Goal: Task Accomplishment & Management: Manage account settings

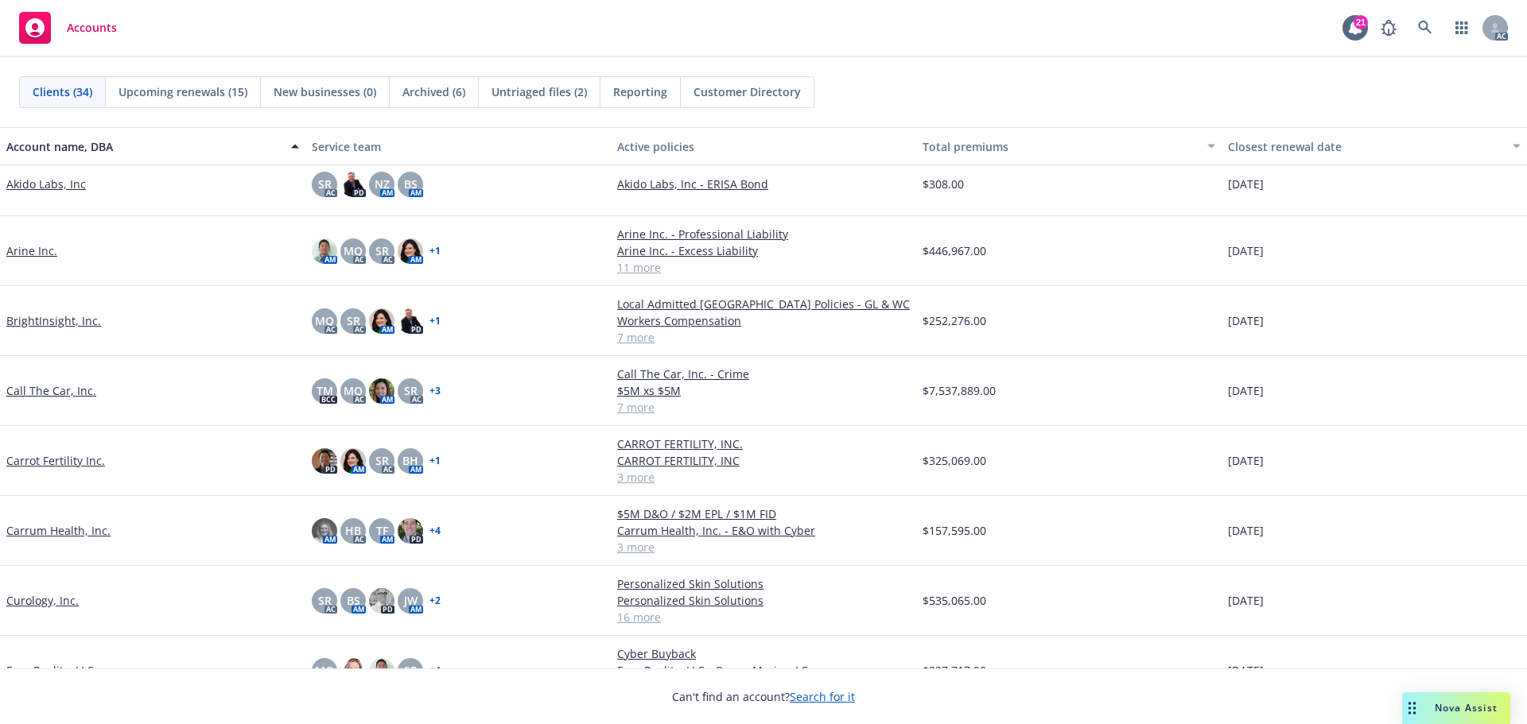
scroll to position [239, 0]
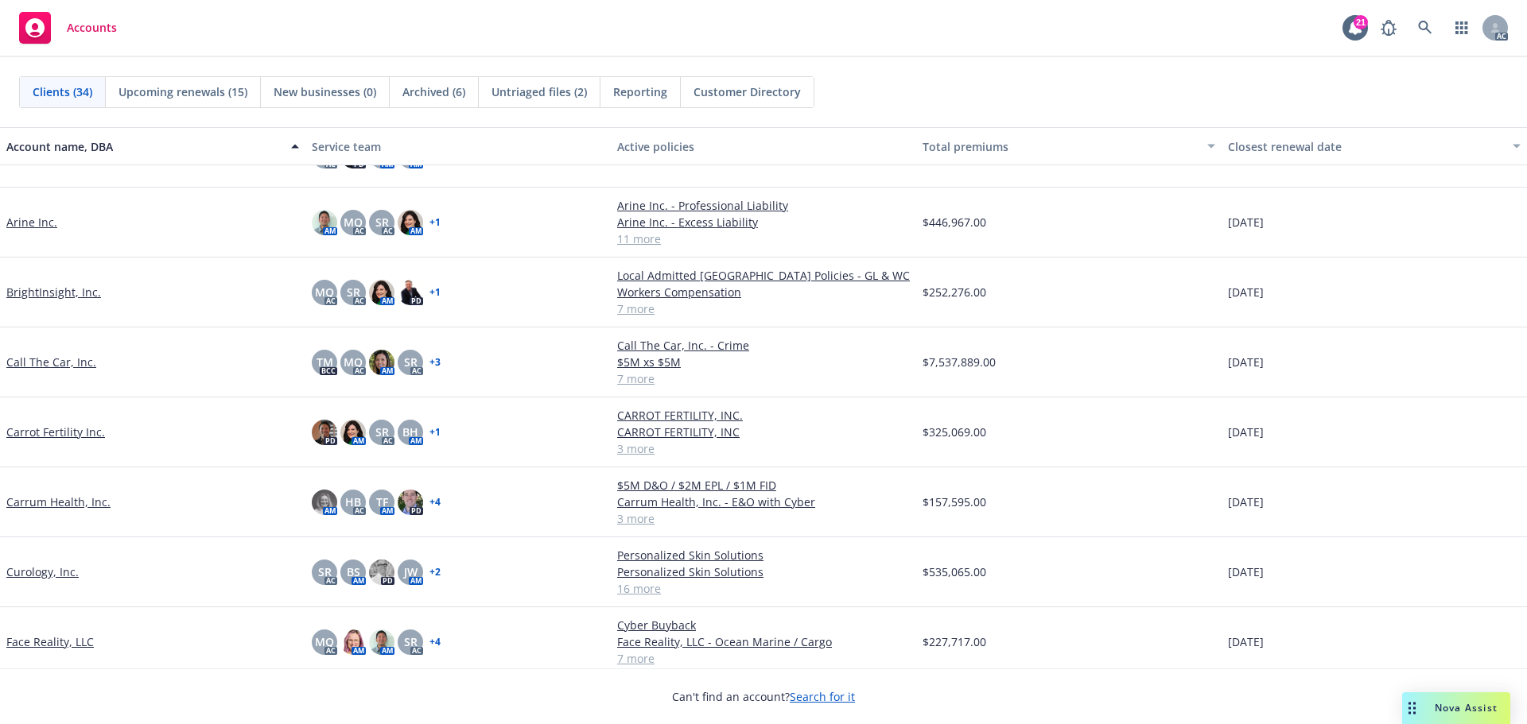
click at [36, 574] on link "Curology, Inc." at bounding box center [42, 572] width 72 height 17
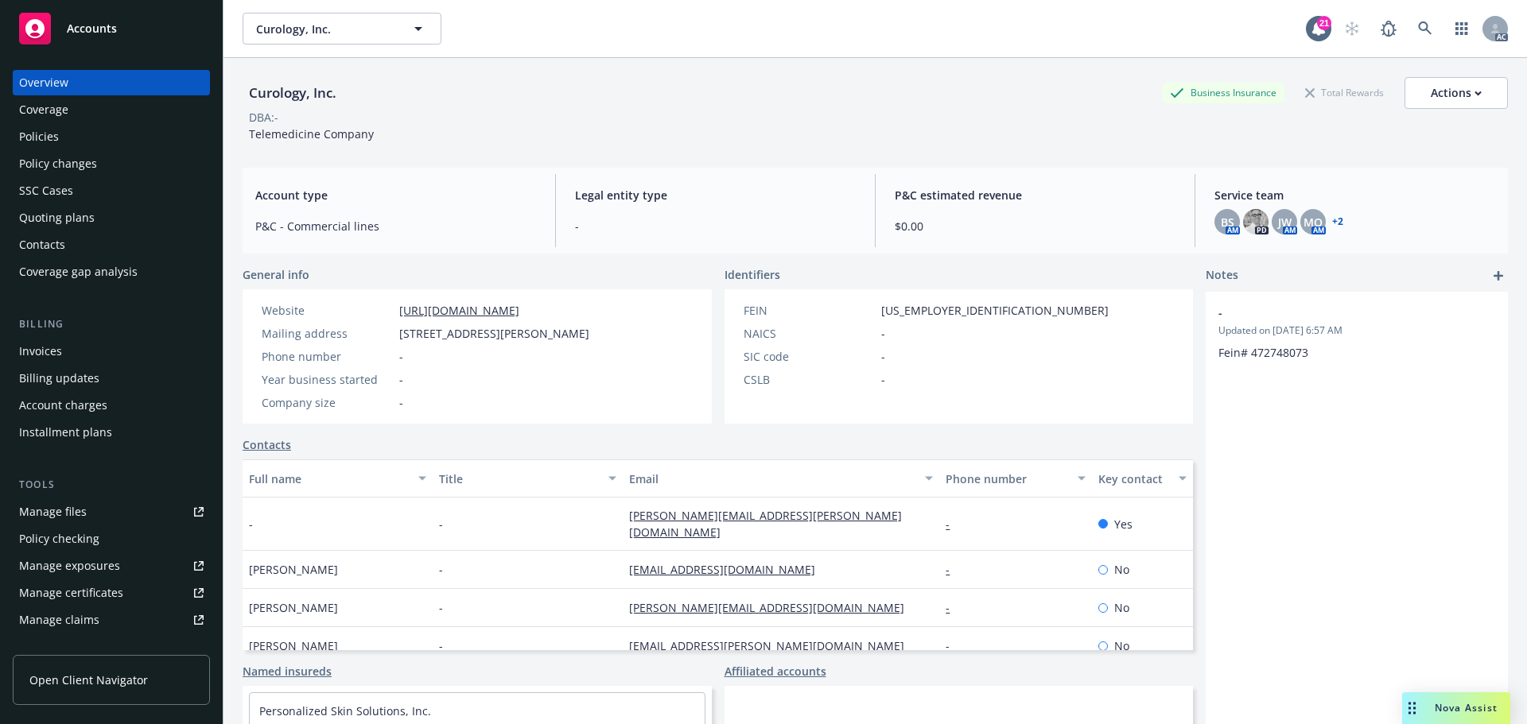
click at [89, 511] on link "Manage files" at bounding box center [111, 511] width 197 height 25
click at [74, 510] on div "Manage files" at bounding box center [53, 511] width 68 height 25
click at [84, 34] on span "Accounts" at bounding box center [92, 28] width 50 height 13
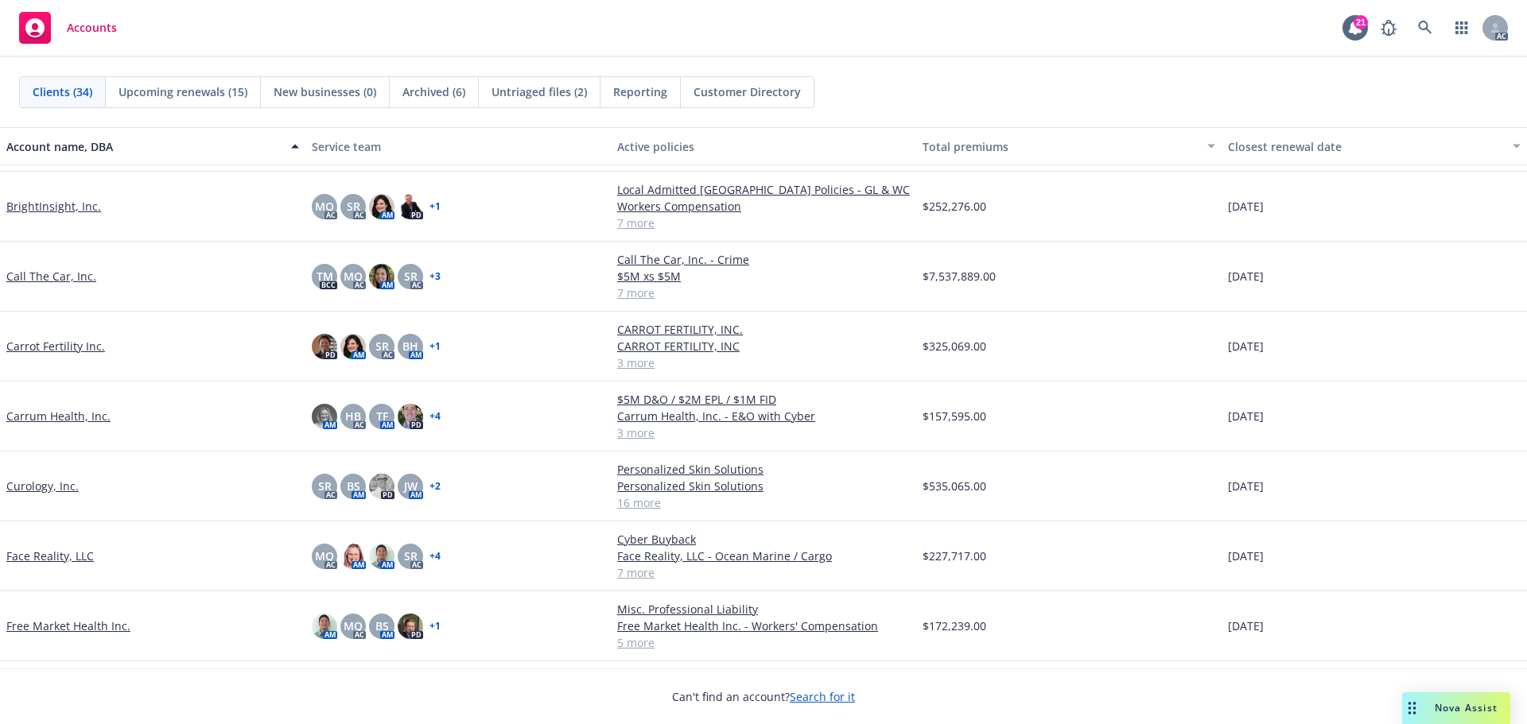
scroll to position [398, 0]
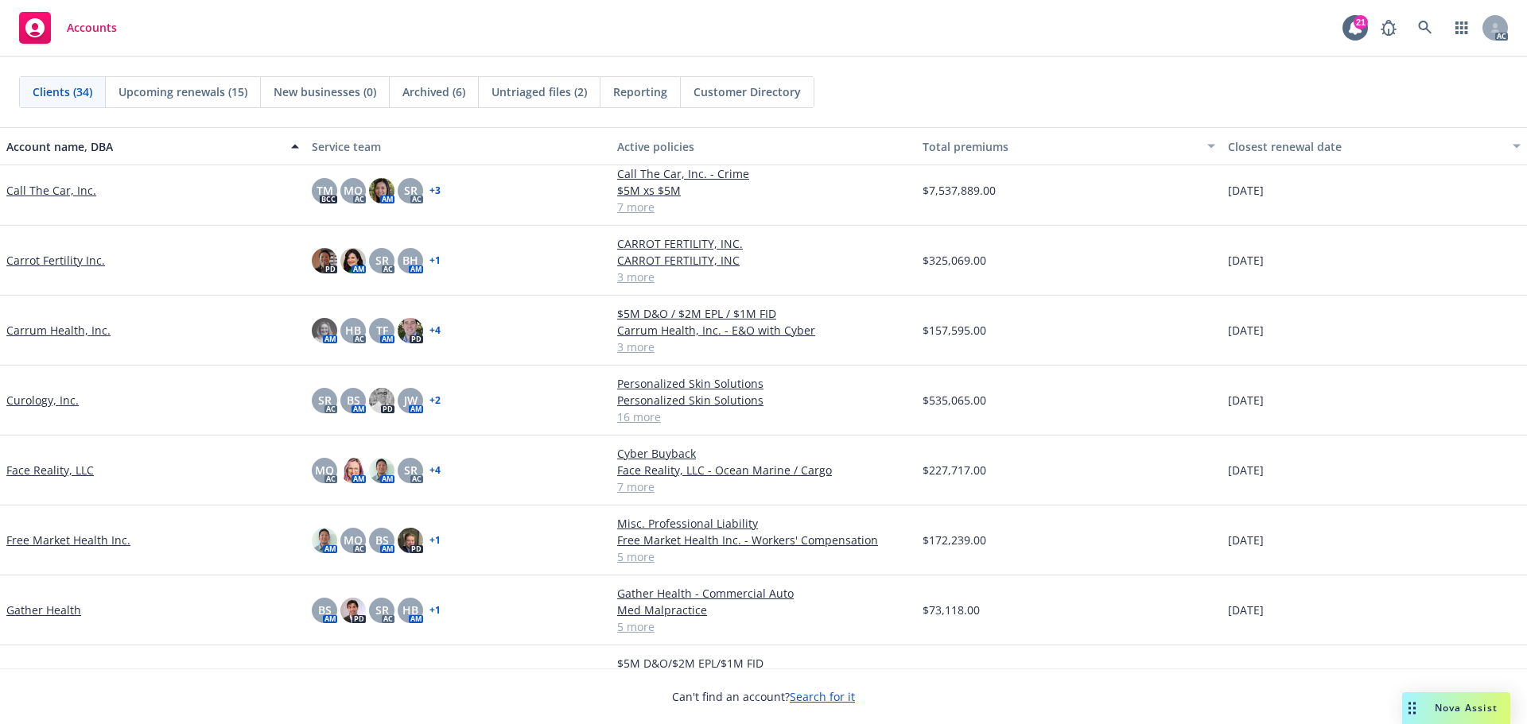
click at [79, 539] on link "Free Market Health Inc." at bounding box center [68, 540] width 124 height 17
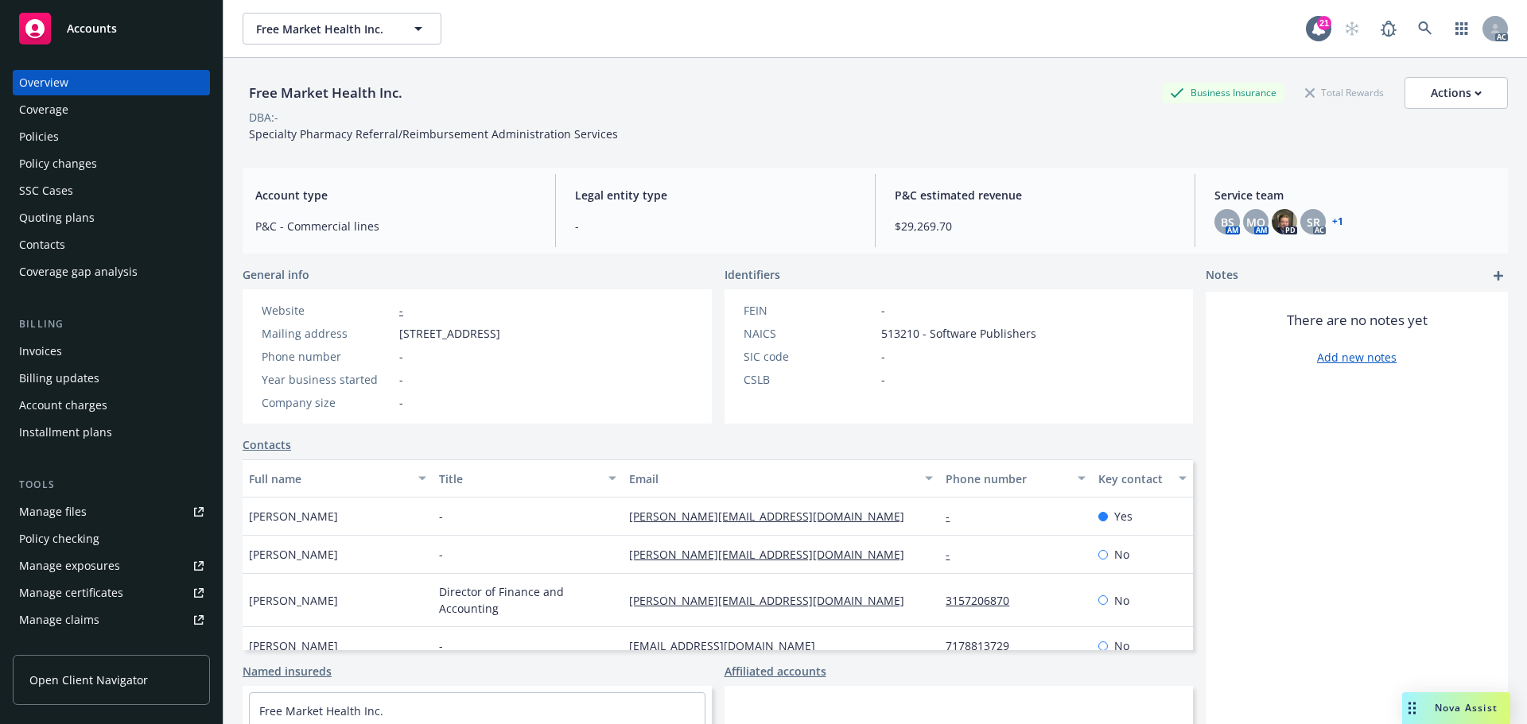
click at [39, 134] on div "Policies" at bounding box center [39, 136] width 40 height 25
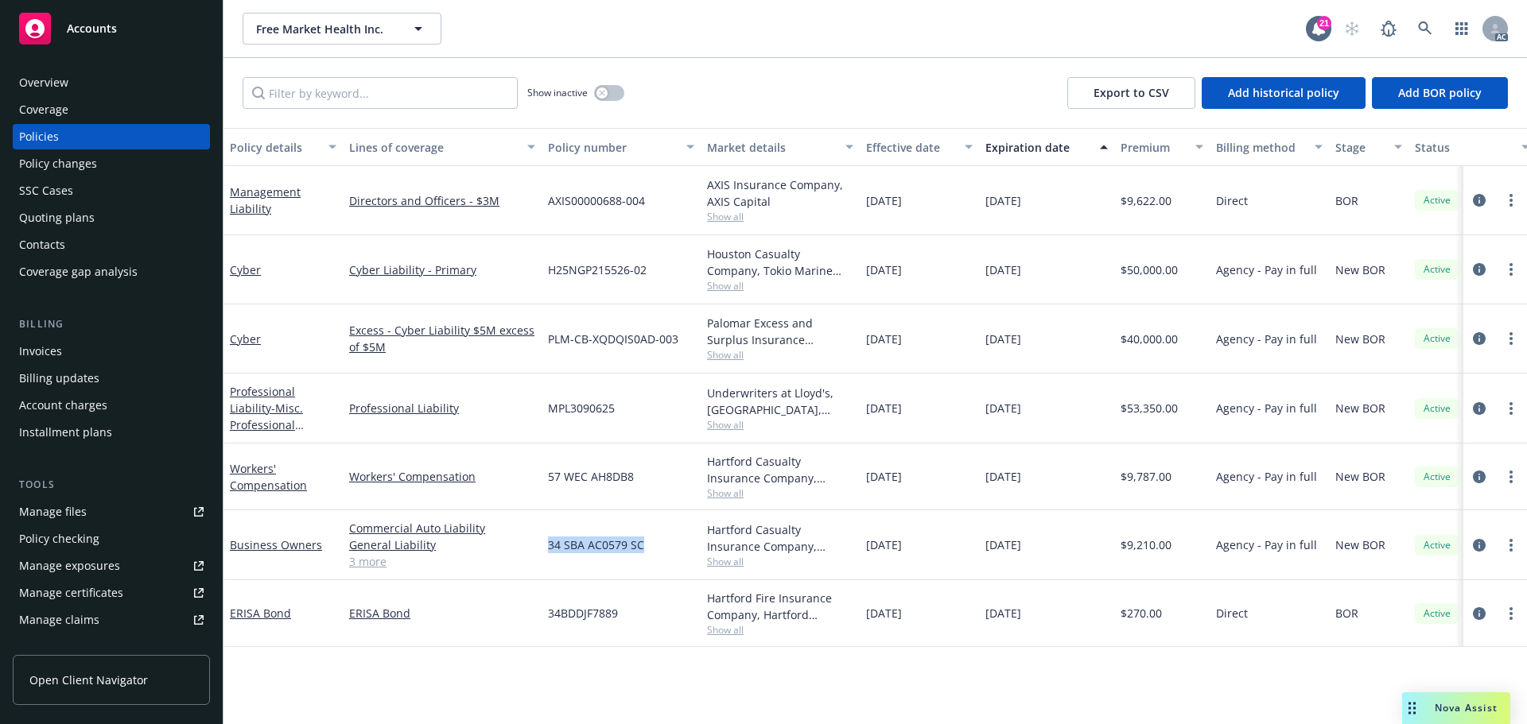
drag, startPoint x: 647, startPoint y: 546, endPoint x: 571, endPoint y: 542, distance: 76.4
click at [549, 549] on div "34 SBA AC0579 SC" at bounding box center [620, 545] width 159 height 70
copy span "34 SBA AC0579 SC"
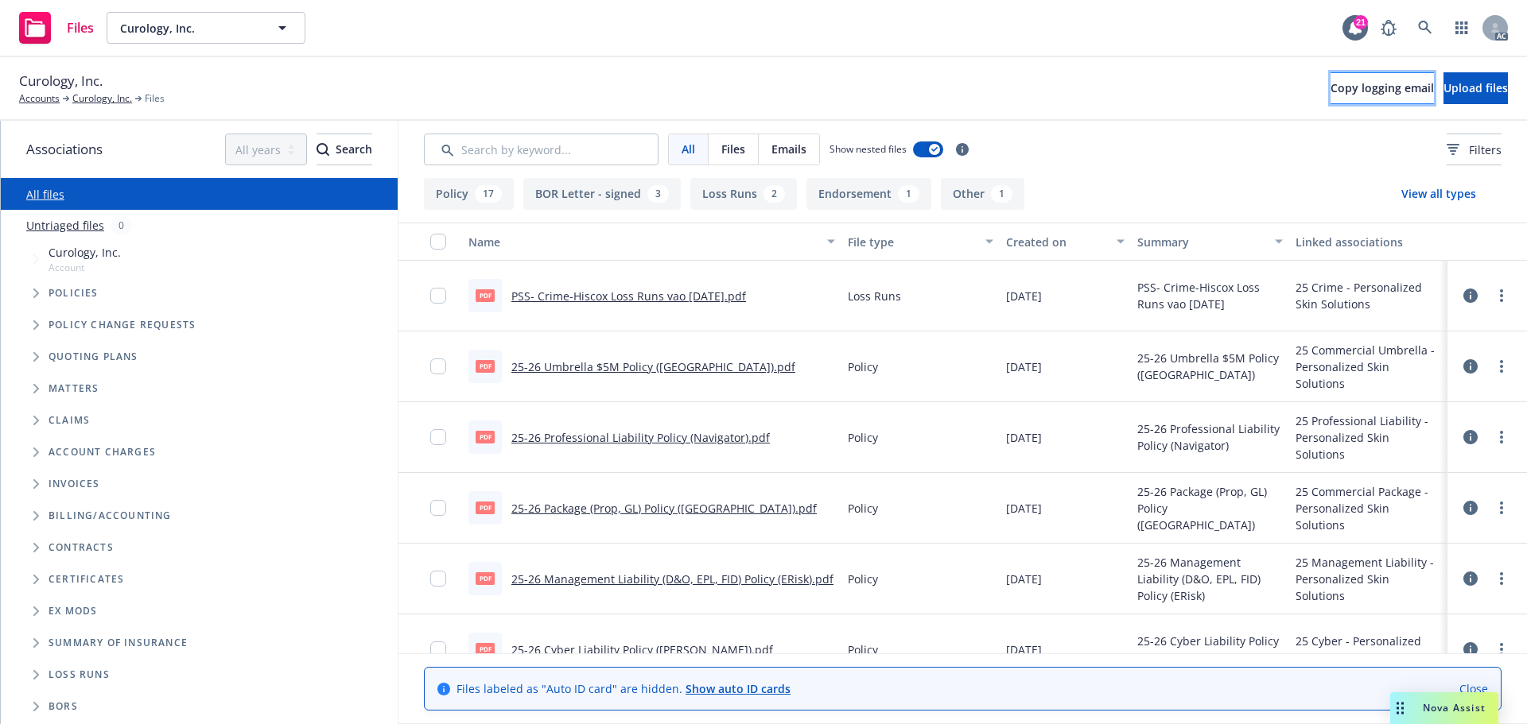
click at [1330, 91] on span "Copy logging email" at bounding box center [1381, 87] width 103 height 15
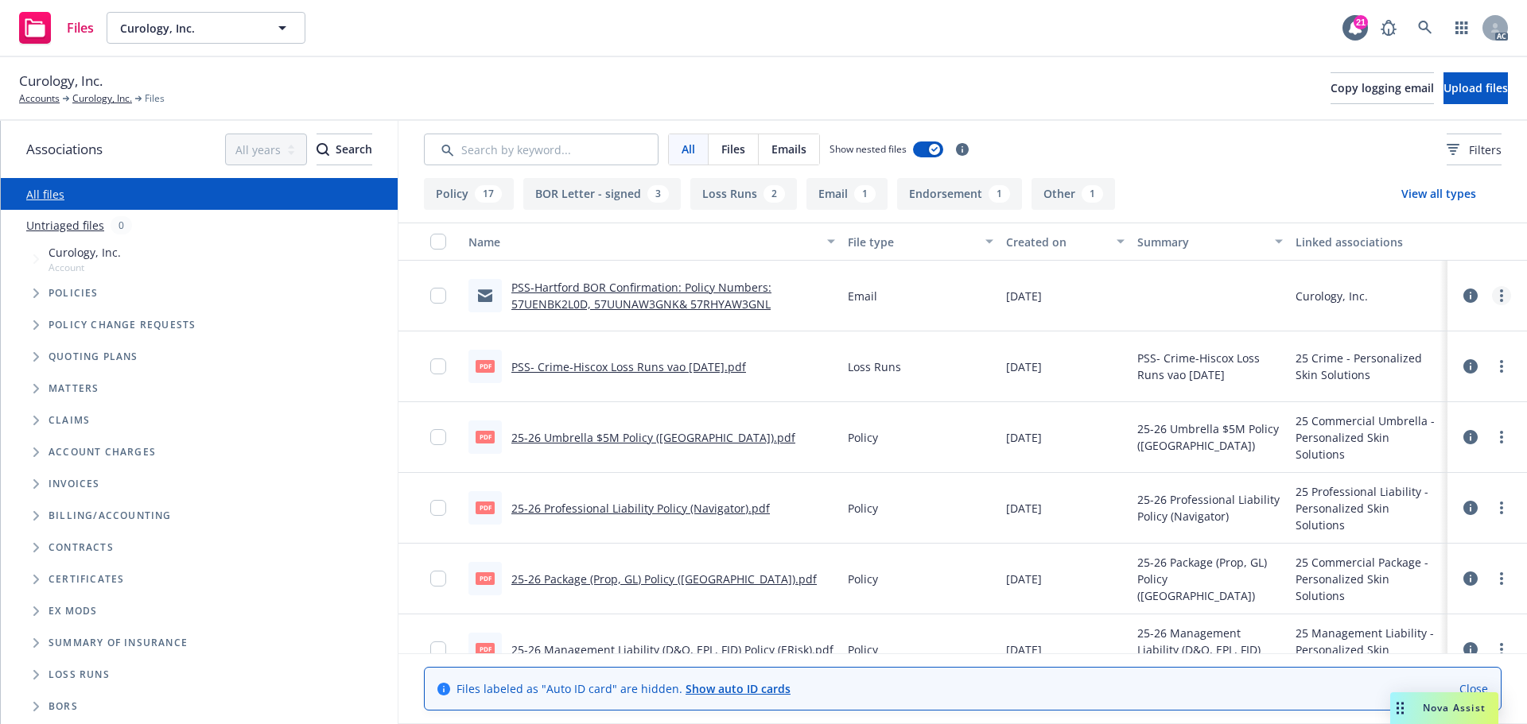
click at [1500, 294] on icon "more" at bounding box center [1501, 295] width 3 height 13
click at [1399, 421] on link "Update associations" at bounding box center [1419, 424] width 158 height 32
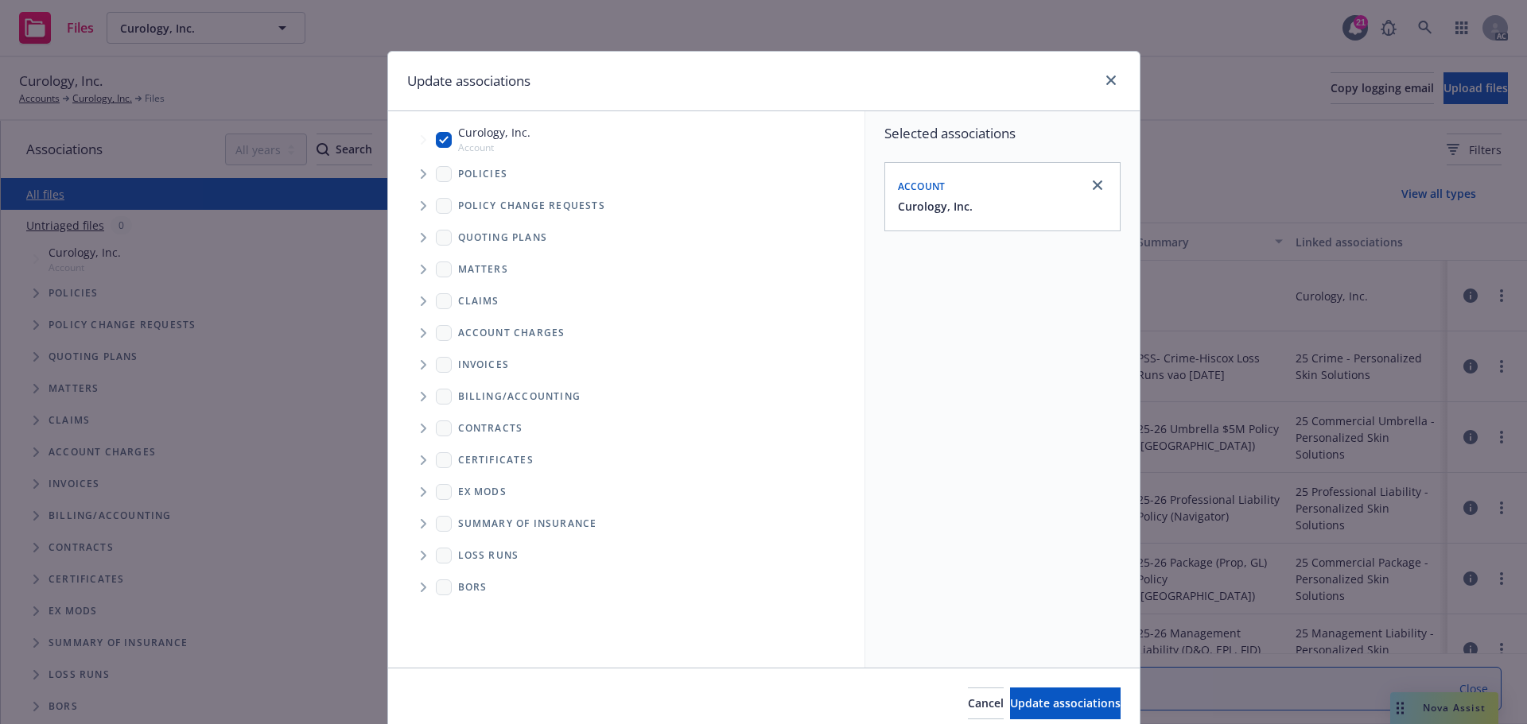
click at [421, 173] on icon "Tree Example" at bounding box center [424, 174] width 6 height 10
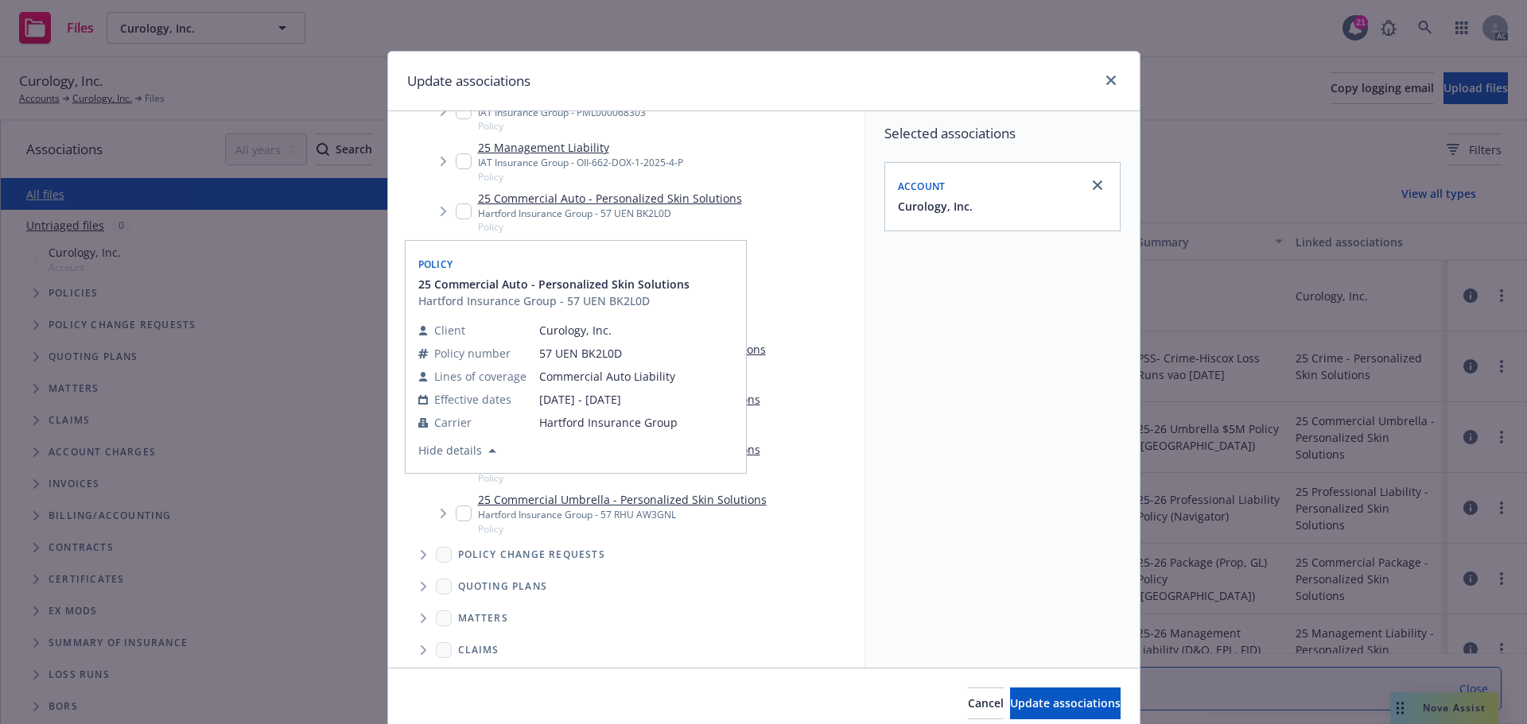
scroll to position [636, 0]
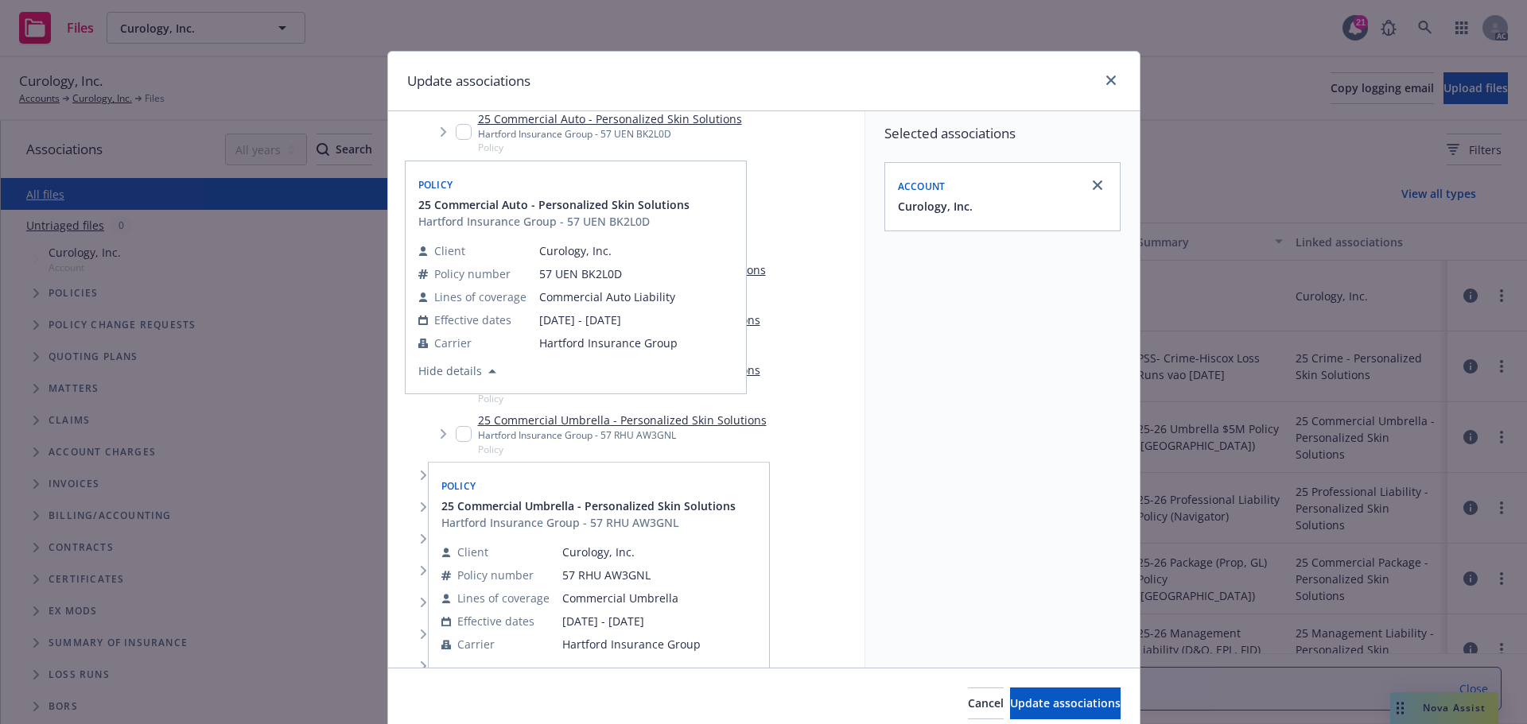
click at [459, 431] on input "Tree Example" at bounding box center [464, 434] width 16 height 16
checkbox input "true"
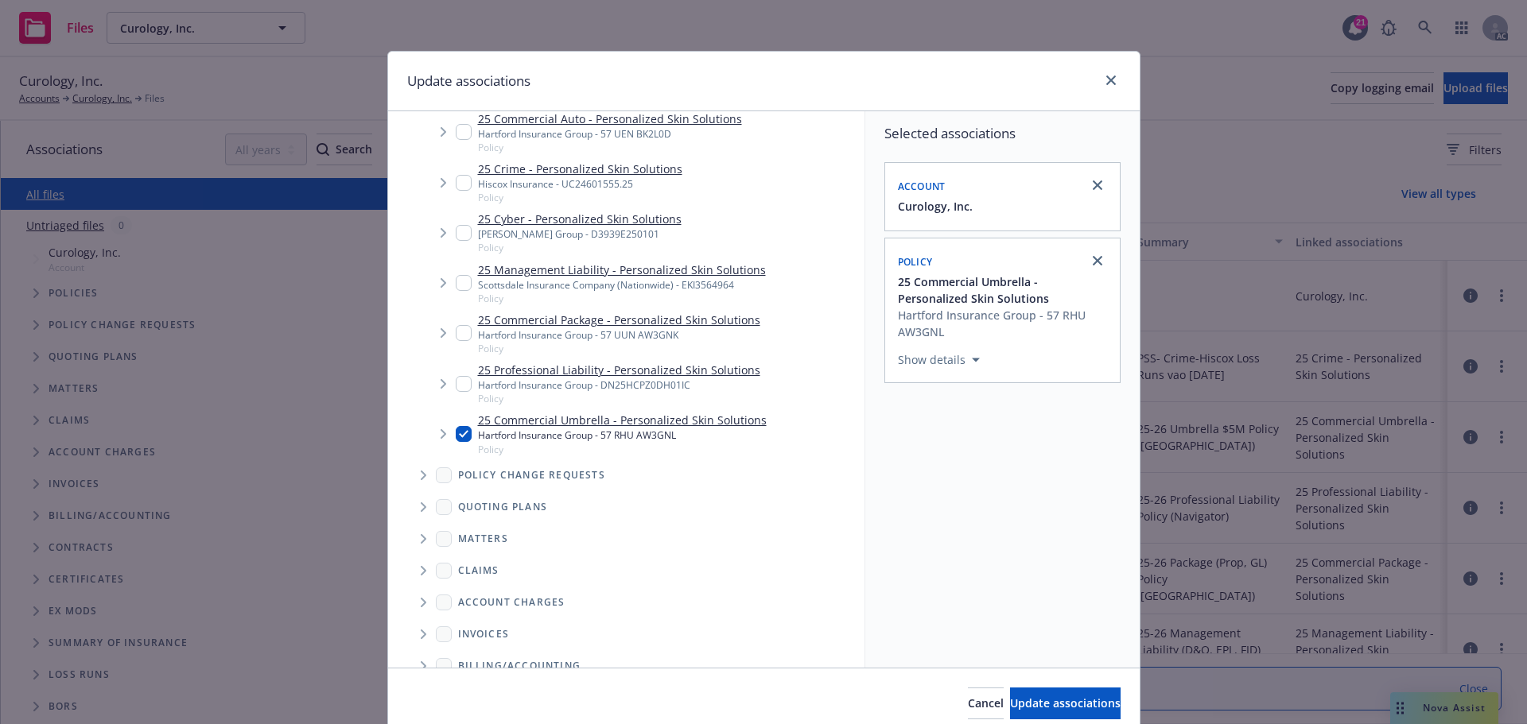
click at [456, 386] on input "Tree Example" at bounding box center [464, 384] width 16 height 16
checkbox input "true"
click at [456, 333] on input "Tree Example" at bounding box center [464, 333] width 16 height 16
checkbox input "true"
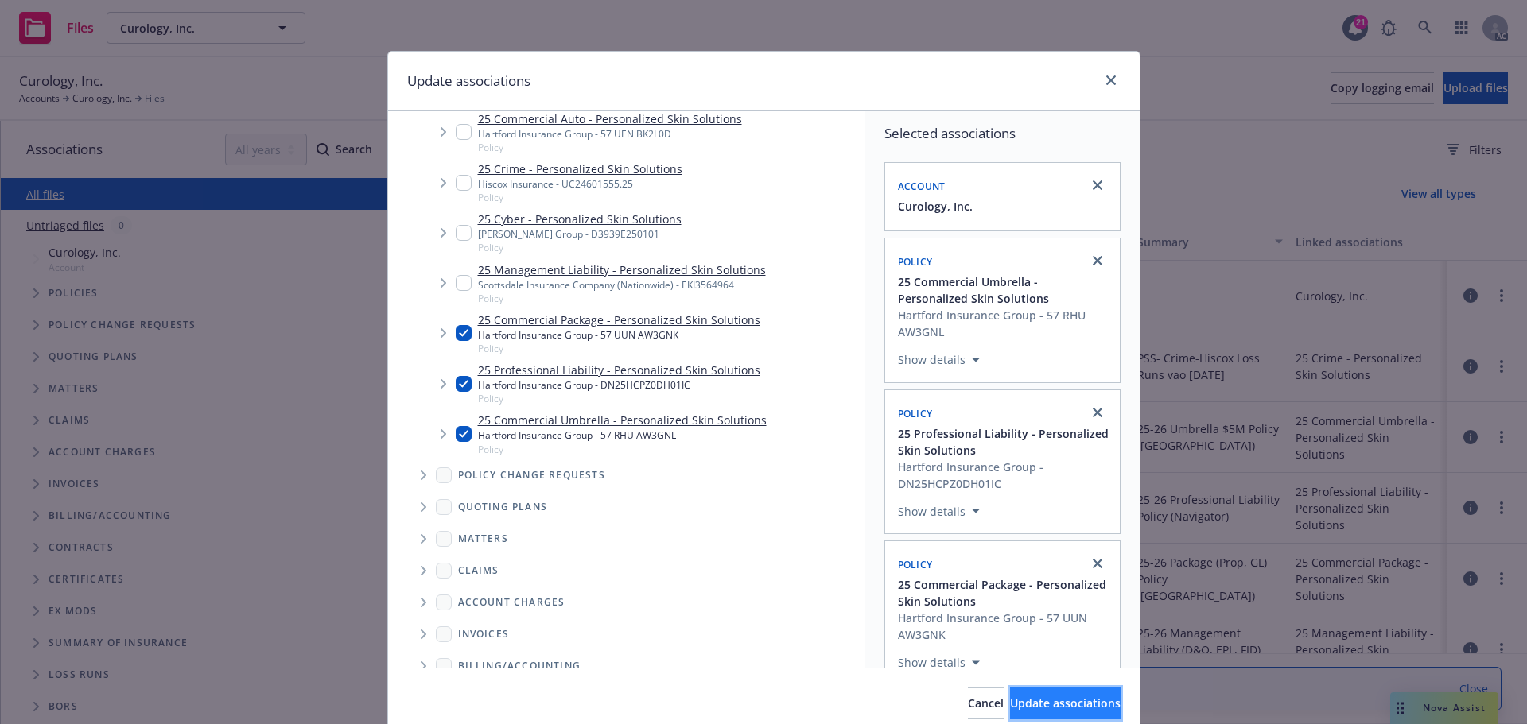
click at [1024, 699] on span "Update associations" at bounding box center [1065, 703] width 111 height 15
